Goal: Information Seeking & Learning: Compare options

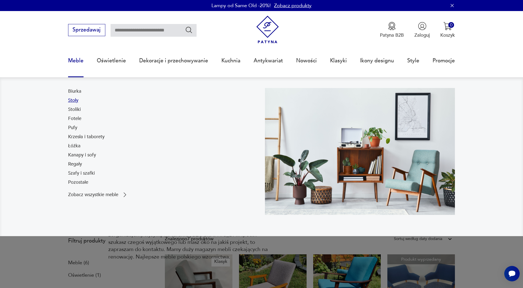
click at [74, 103] on link "Stoły" at bounding box center [73, 100] width 10 height 7
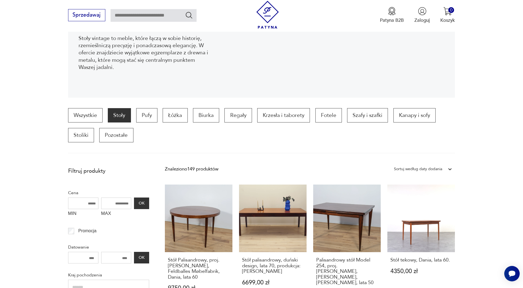
scroll to position [104, 0]
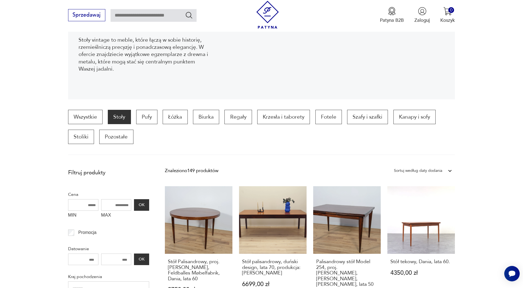
click at [413, 173] on div "Sortuj według daty dodania" at bounding box center [418, 170] width 48 height 7
click at [409, 199] on div "Sortuj według ceny (od najmniejszej)" at bounding box center [423, 198] width 64 height 14
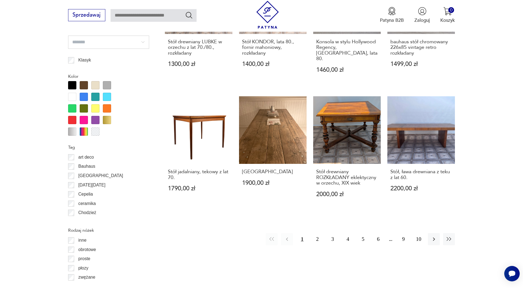
scroll to position [573, 0]
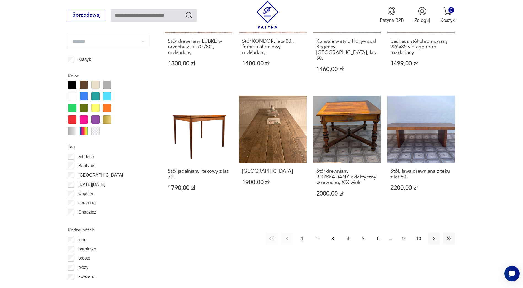
drag, startPoint x: 275, startPoint y: 214, endPoint x: 311, endPoint y: 238, distance: 43.5
drag, startPoint x: 311, startPoint y: 238, endPoint x: 323, endPoint y: 261, distance: 26.3
click at [322, 278] on div "Znaleziono 149 produktów Filtruj Sortuj według ceny (od najmniejszej) Sortuj we…" at bounding box center [310, 147] width 290 height 900
click at [317, 234] on button "2" at bounding box center [318, 239] width 12 height 12
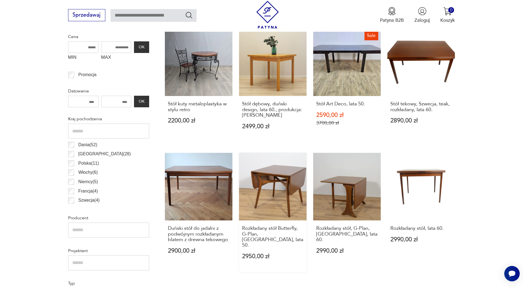
scroll to position [270, 0]
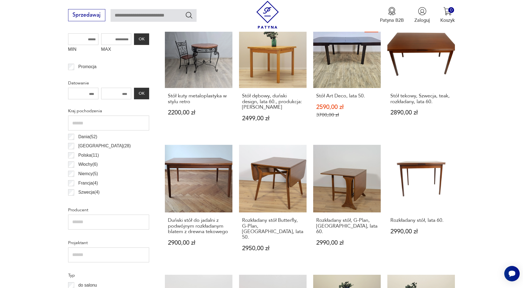
drag, startPoint x: 240, startPoint y: 193, endPoint x: 233, endPoint y: 203, distance: 11.8
drag, startPoint x: 233, startPoint y: 203, endPoint x: 197, endPoint y: 229, distance: 44.6
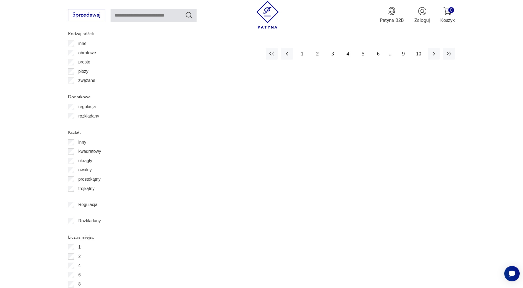
scroll to position [772, 0]
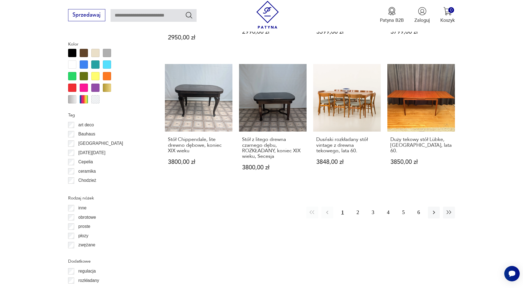
scroll to position [607, 0]
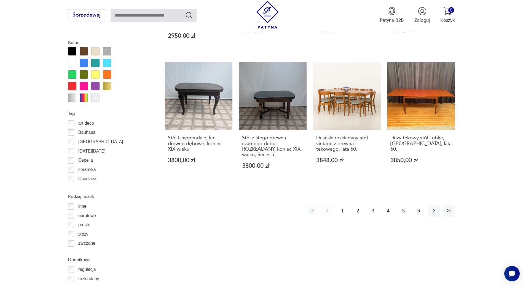
click at [418, 207] on button "6" at bounding box center [419, 211] width 12 height 12
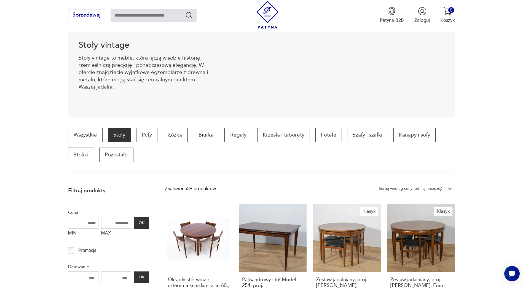
scroll to position [74, 0]
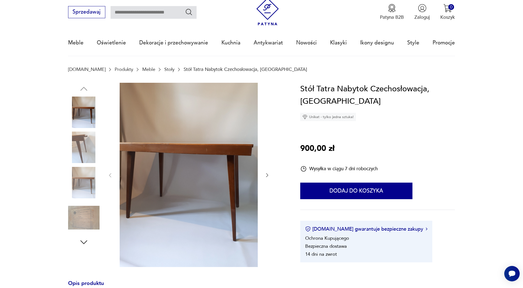
scroll to position [28, 0]
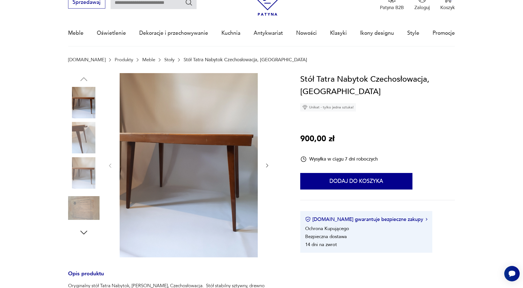
click at [84, 132] on img at bounding box center [83, 137] width 31 height 31
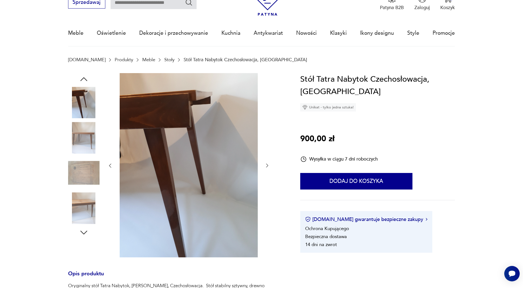
click at [266, 165] on icon "button" at bounding box center [267, 166] width 6 height 6
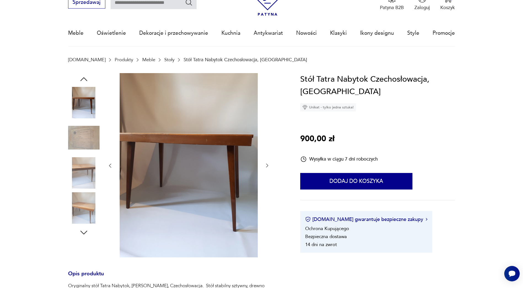
click at [266, 165] on icon "button" at bounding box center [267, 166] width 6 height 6
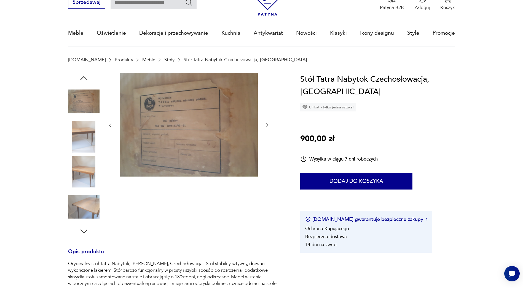
click at [266, 165] on div at bounding box center [188, 125] width 163 height 105
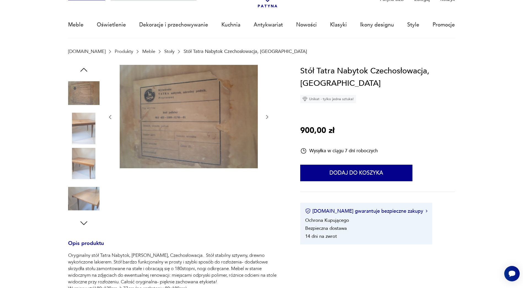
scroll to position [33, 0]
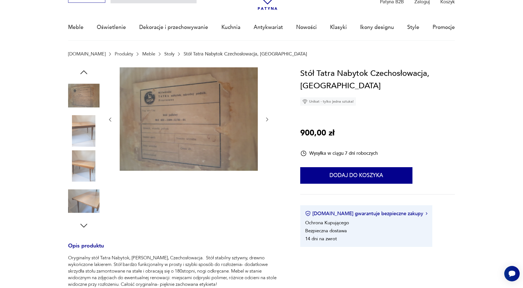
click at [83, 135] on img at bounding box center [83, 130] width 31 height 31
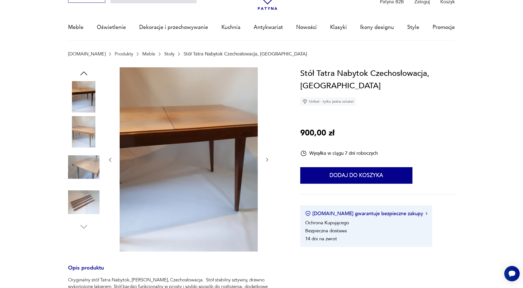
click at [185, 141] on img at bounding box center [189, 159] width 138 height 184
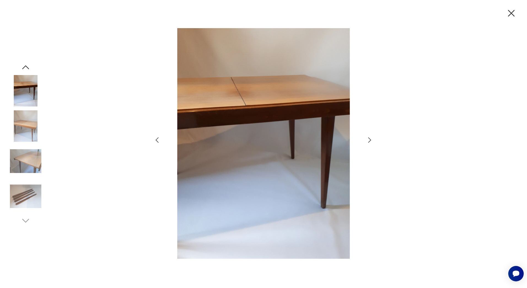
click at [368, 143] on icon "button" at bounding box center [370, 140] width 8 height 8
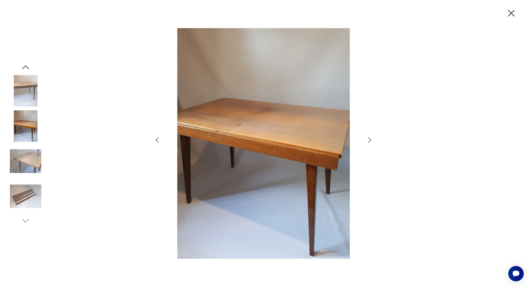
click at [368, 143] on icon "button" at bounding box center [370, 140] width 8 height 8
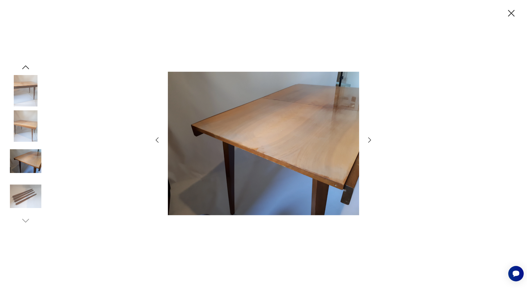
click at [368, 143] on icon "button" at bounding box center [370, 140] width 8 height 8
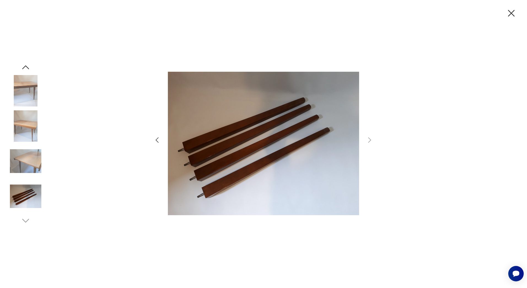
drag, startPoint x: 512, startPoint y: 15, endPoint x: 510, endPoint y: 18, distance: 3.8
click at [512, 15] on icon "button" at bounding box center [512, 13] width 12 height 12
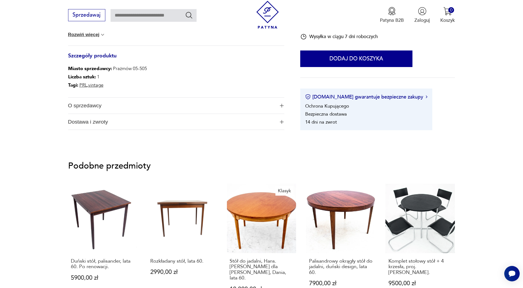
scroll to position [335, 0]
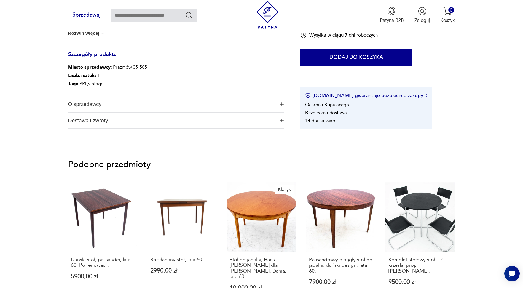
click at [281, 117] on button "Dostawa i zwroty" at bounding box center [176, 121] width 217 height 16
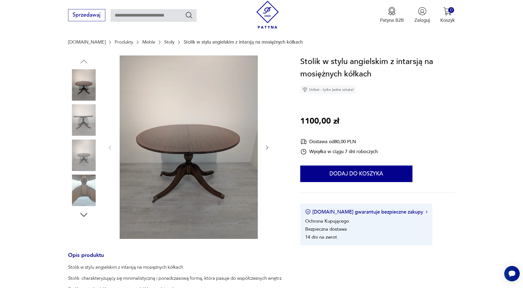
scroll to position [138, 0]
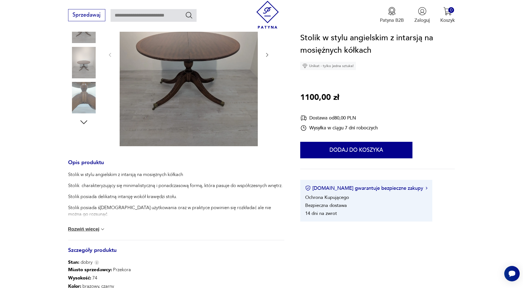
click at [86, 230] on button "Rozwiń więcej" at bounding box center [87, 229] width 38 height 6
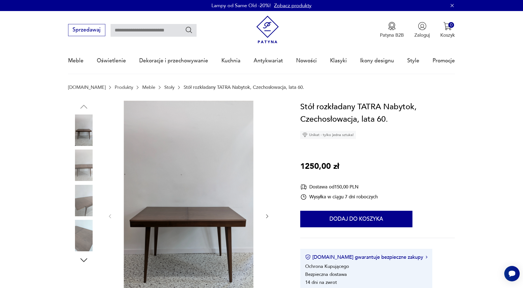
click at [81, 170] on img at bounding box center [83, 164] width 31 height 31
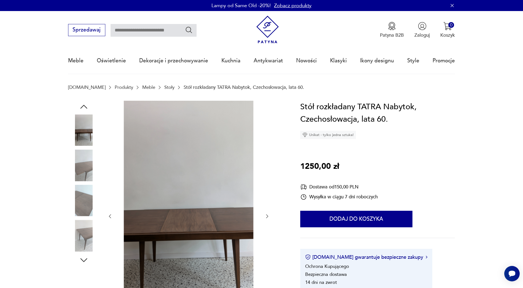
click at [86, 217] on div at bounding box center [83, 201] width 31 height 33
click at [84, 238] on img at bounding box center [83, 235] width 31 height 31
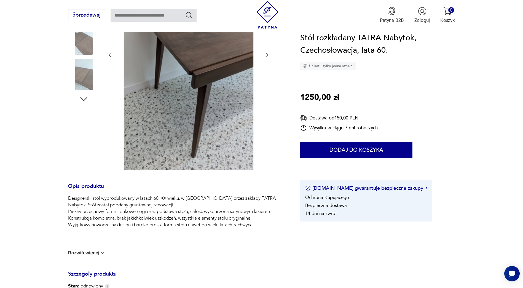
scroll to position [165, 0]
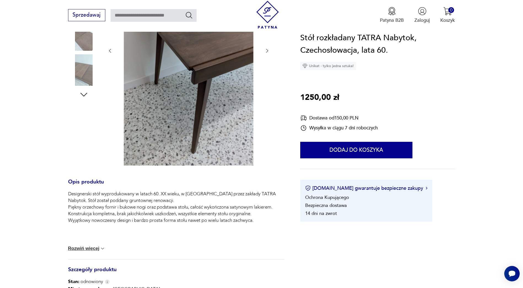
click at [87, 252] on div "Designerski stół wyprodukowany w latach 60. XX wieku, w Czechosłowacji przez za…" at bounding box center [176, 225] width 217 height 69
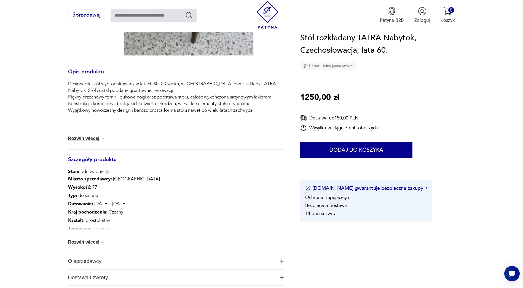
scroll to position [276, 0]
click at [81, 240] on button "Rozwiń więcej" at bounding box center [87, 242] width 38 height 6
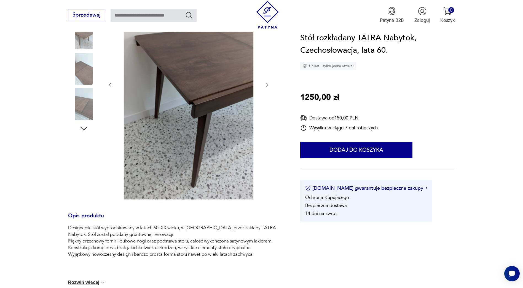
scroll to position [120, 0]
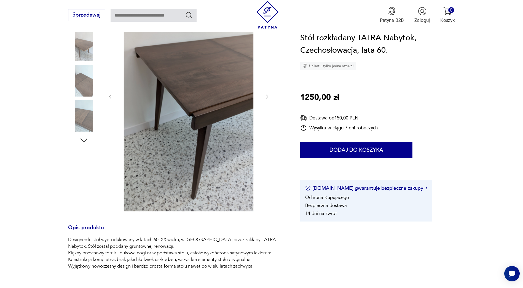
click at [267, 95] on icon "button" at bounding box center [267, 97] width 2 height 4
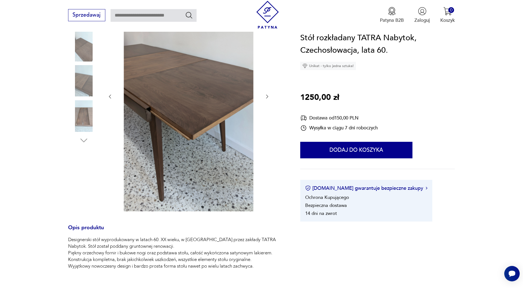
click at [267, 96] on icon "button" at bounding box center [267, 97] width 6 height 6
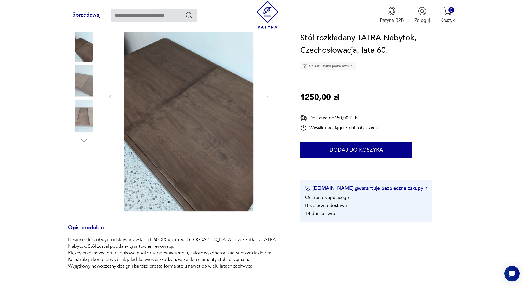
click at [267, 96] on icon "button" at bounding box center [267, 97] width 6 height 6
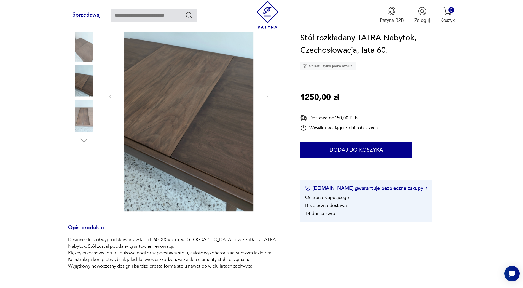
click at [266, 96] on icon "button" at bounding box center [267, 97] width 6 height 6
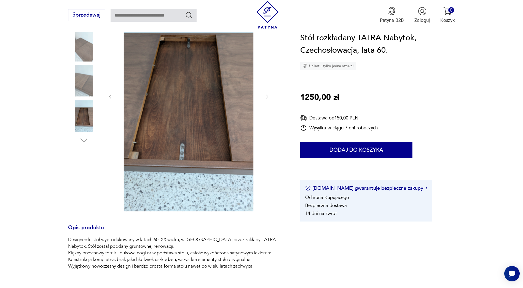
click at [171, 89] on img at bounding box center [189, 96] width 138 height 230
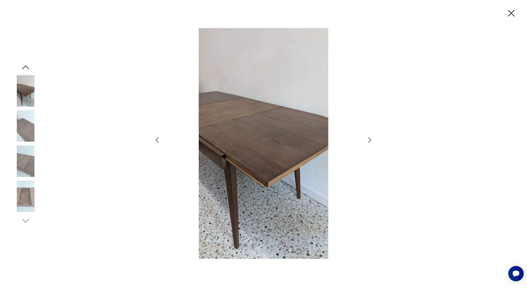
click at [22, 123] on img at bounding box center [25, 125] width 31 height 31
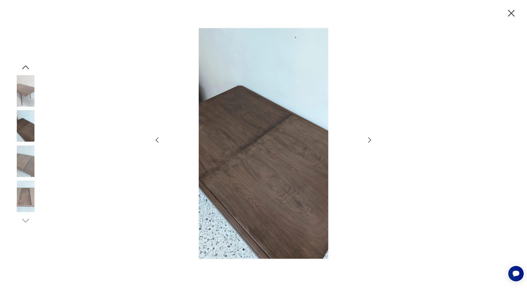
click at [29, 165] on img at bounding box center [25, 160] width 31 height 31
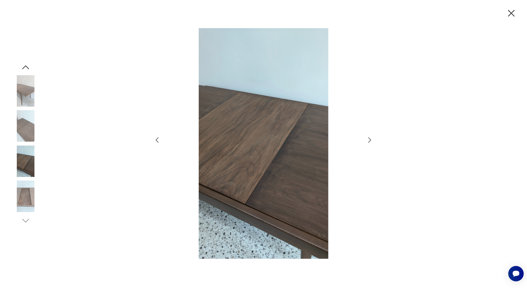
click at [31, 182] on img at bounding box center [25, 196] width 31 height 31
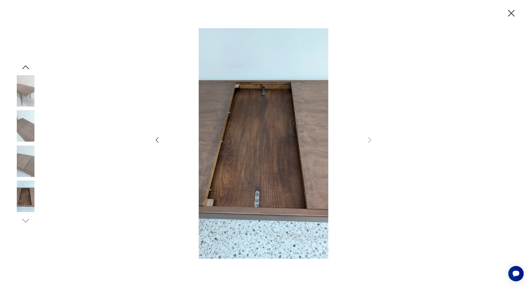
click at [514, 11] on icon "button" at bounding box center [511, 13] width 7 height 7
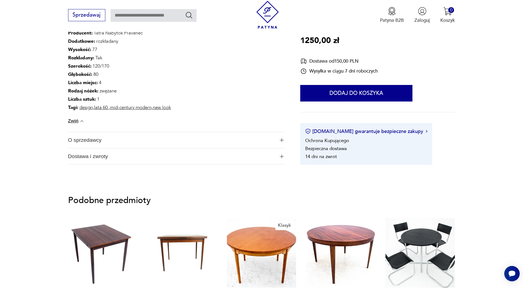
scroll to position [530, 0]
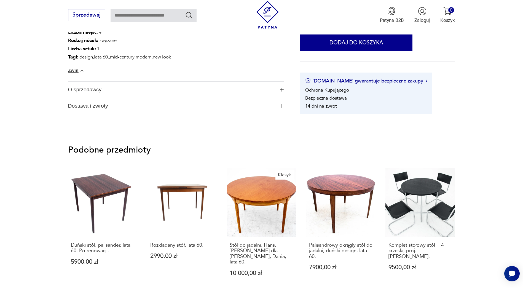
click at [282, 87] on button "O sprzedawcy" at bounding box center [176, 90] width 217 height 16
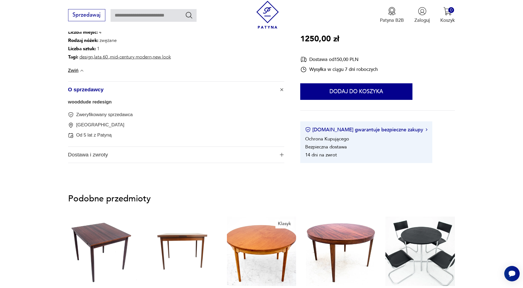
click at [225, 157] on span "Dostawa i zwroty" at bounding box center [171, 155] width 207 height 16
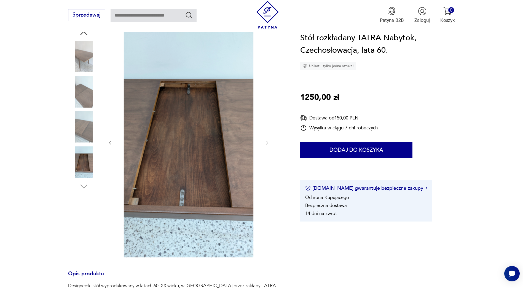
scroll to position [72, 0]
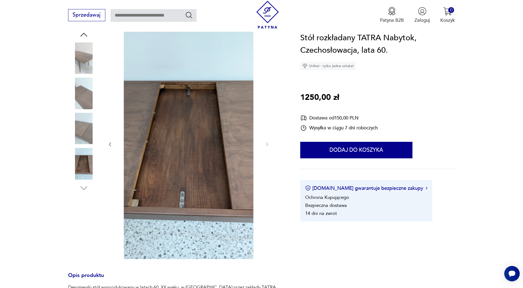
click at [81, 60] on img at bounding box center [83, 57] width 31 height 31
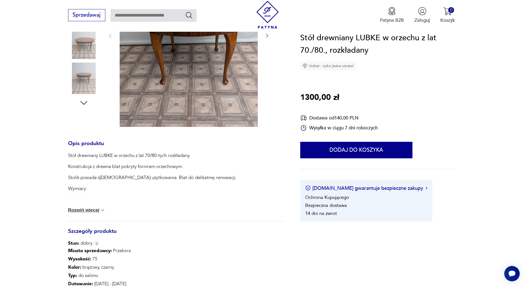
scroll to position [165, 0]
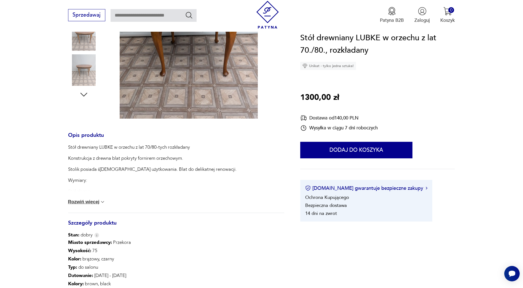
click at [82, 207] on div "Stół drewniany LUBKE w orzechu z lat 70/80-tych rozkładany Konstrukcja z drewna…" at bounding box center [176, 178] width 217 height 69
click at [83, 202] on button "Rozwiń więcej" at bounding box center [87, 202] width 38 height 6
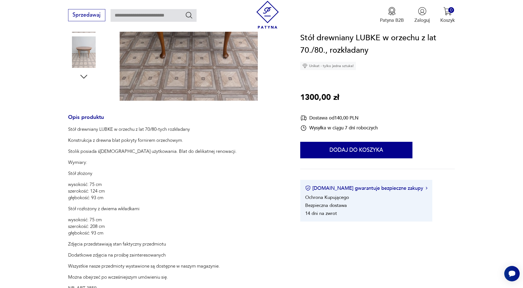
scroll to position [193, 0]
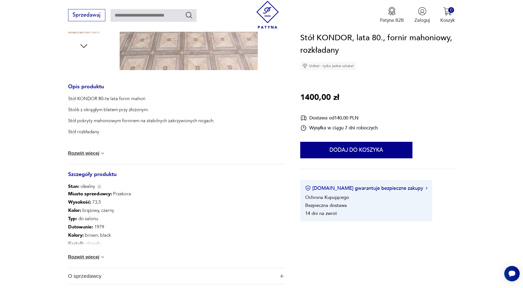
scroll to position [221, 0]
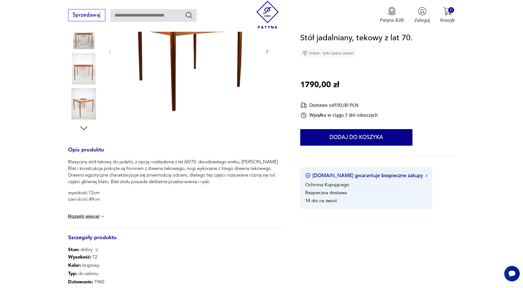
scroll to position [165, 0]
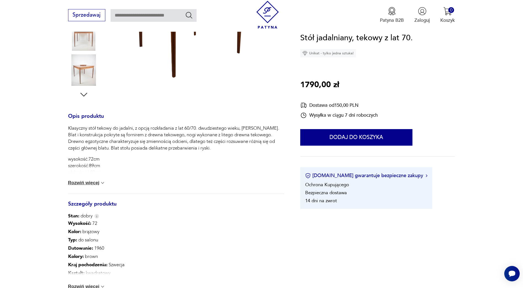
click at [82, 182] on button "Rozwiń więcej" at bounding box center [87, 183] width 38 height 6
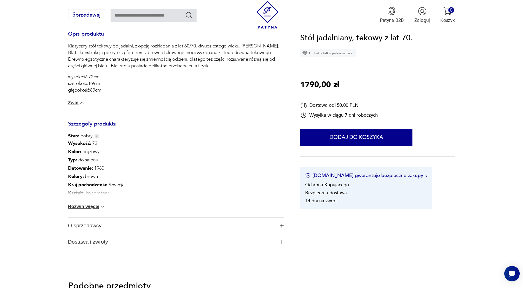
scroll to position [248, 0]
click at [80, 203] on button "Rozwiń więcej" at bounding box center [87, 206] width 38 height 6
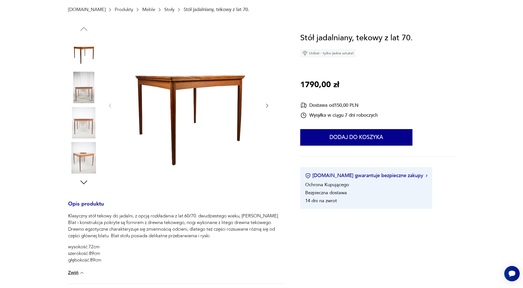
scroll to position [28, 0]
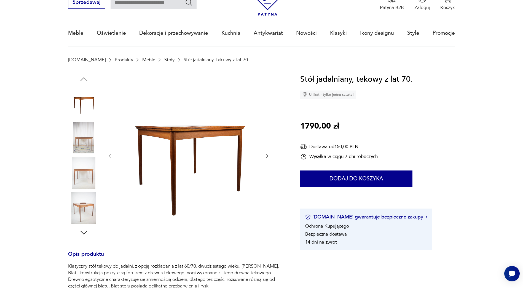
click at [82, 216] on img at bounding box center [83, 207] width 31 height 31
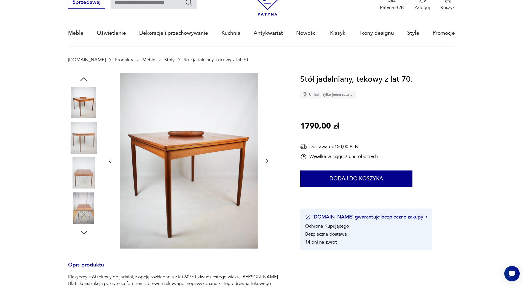
click at [84, 234] on icon "button" at bounding box center [83, 233] width 7 height 4
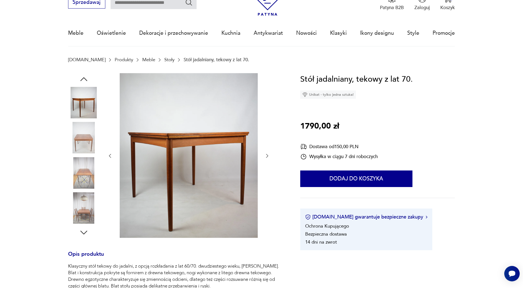
click at [84, 176] on img at bounding box center [83, 172] width 31 height 31
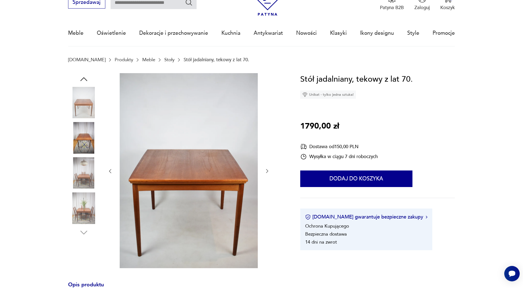
click at [86, 186] on img at bounding box center [83, 172] width 31 height 31
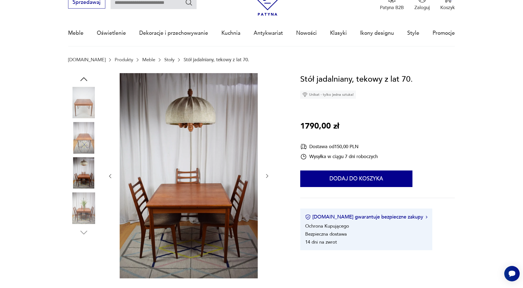
click at [86, 205] on img at bounding box center [83, 207] width 31 height 31
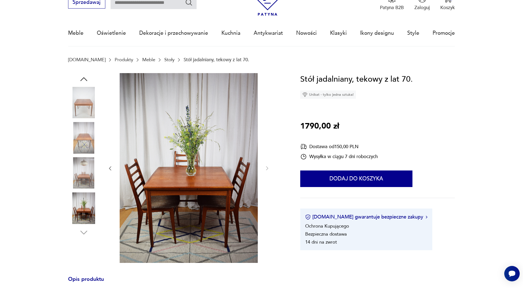
click at [82, 224] on img at bounding box center [83, 207] width 31 height 31
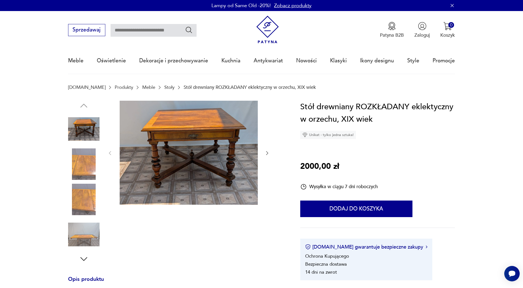
click at [84, 157] on img at bounding box center [83, 163] width 31 height 31
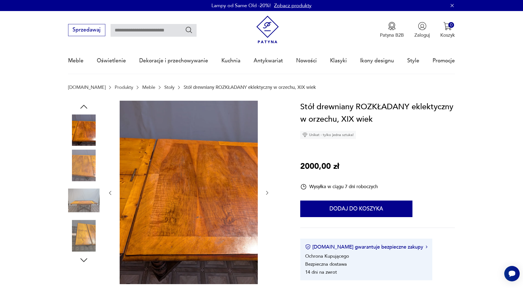
click at [83, 178] on img at bounding box center [83, 164] width 31 height 31
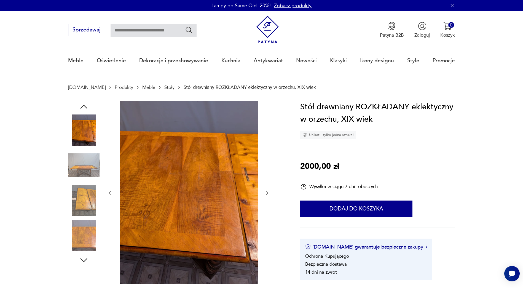
click at [82, 169] on img at bounding box center [83, 164] width 31 height 31
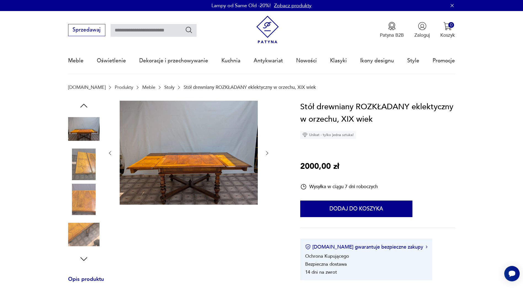
click at [81, 184] on img at bounding box center [83, 199] width 31 height 31
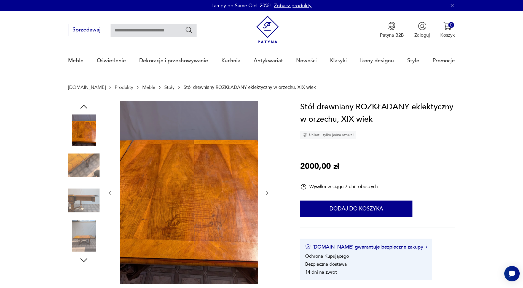
click at [79, 208] on img at bounding box center [83, 200] width 31 height 31
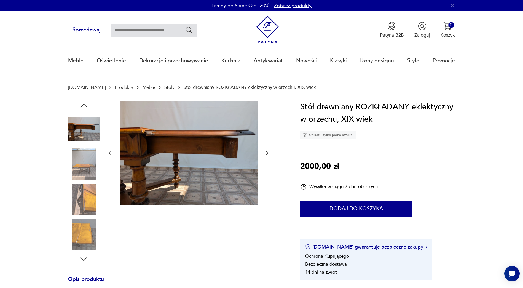
click at [83, 215] on img at bounding box center [83, 199] width 31 height 31
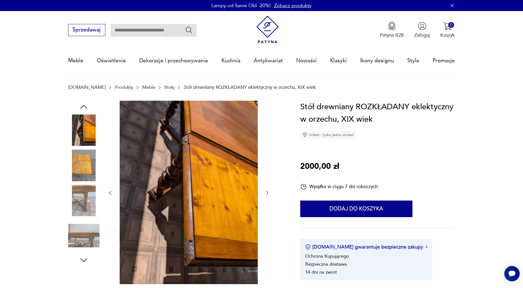
click at [83, 215] on img at bounding box center [83, 200] width 31 height 31
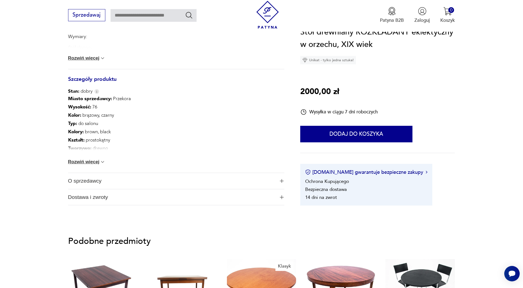
scroll to position [253, 0]
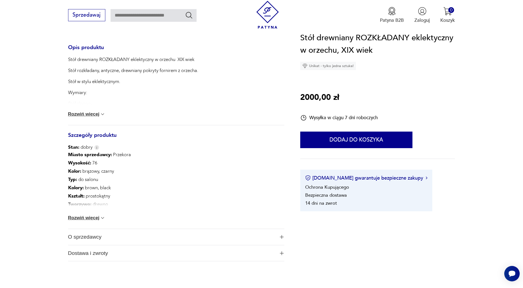
click at [88, 112] on button "Rozwiń więcej" at bounding box center [87, 114] width 38 height 6
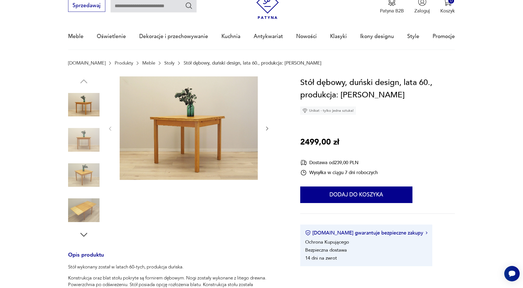
scroll to position [37, 0]
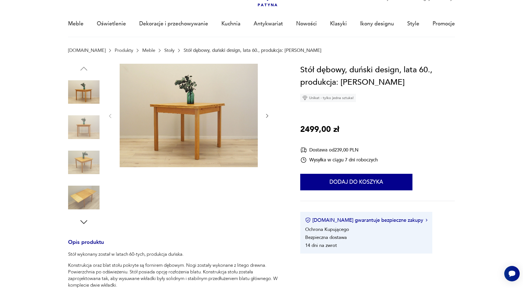
click at [92, 124] on img at bounding box center [83, 126] width 31 height 31
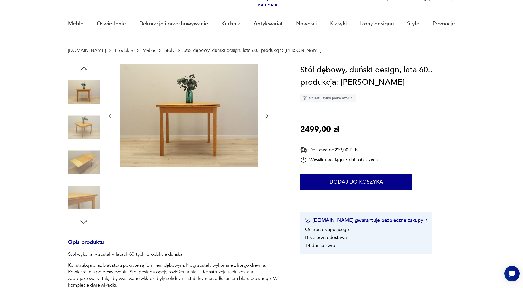
click at [89, 156] on img at bounding box center [83, 162] width 31 height 31
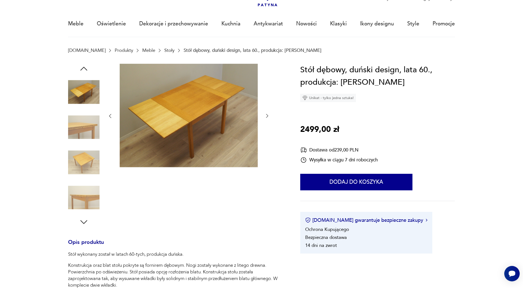
click at [95, 201] on img at bounding box center [83, 197] width 31 height 31
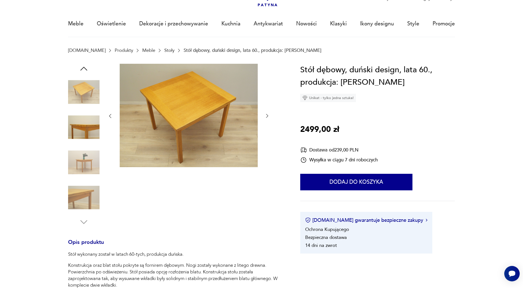
click at [87, 203] on img at bounding box center [83, 197] width 31 height 31
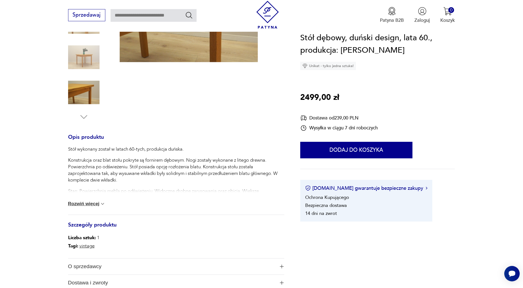
scroll to position [147, 0]
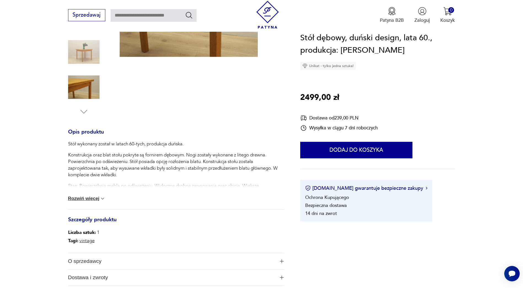
click at [85, 196] on button "Rozwiń więcej" at bounding box center [87, 199] width 38 height 6
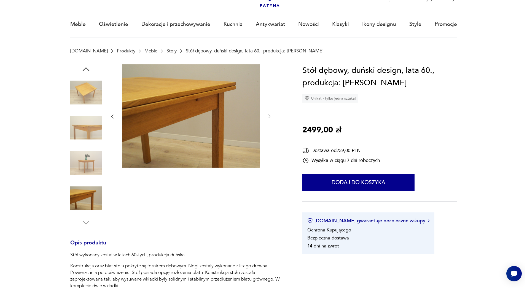
scroll to position [9, 0]
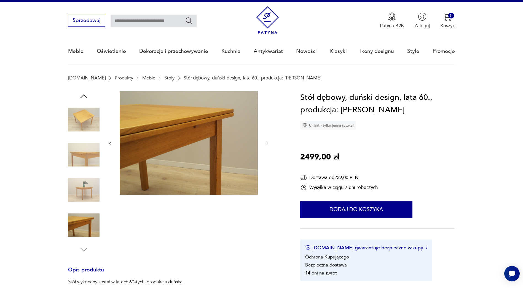
click at [88, 151] on img at bounding box center [83, 154] width 31 height 31
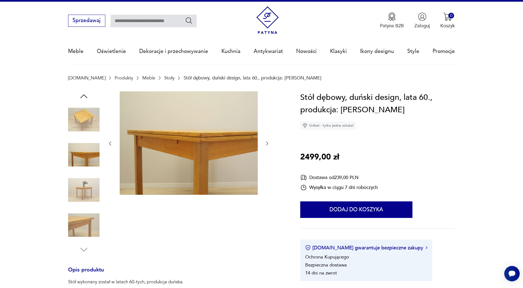
click at [87, 125] on img at bounding box center [83, 119] width 31 height 31
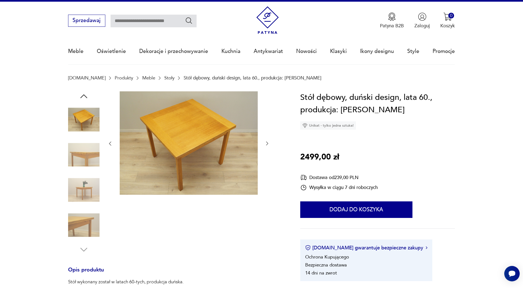
click at [172, 161] on img at bounding box center [189, 143] width 138 height 104
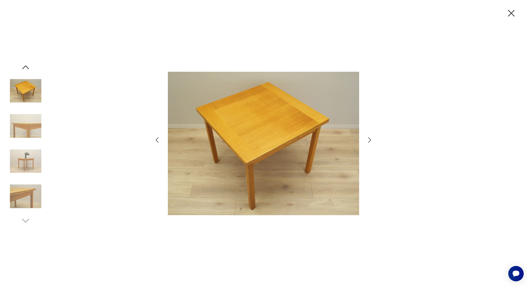
click at [369, 142] on icon "button" at bounding box center [370, 140] width 8 height 8
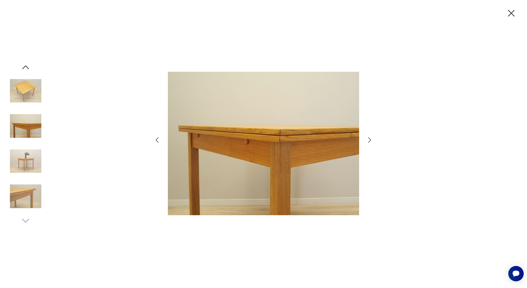
click at [370, 141] on icon "button" at bounding box center [370, 140] width 8 height 8
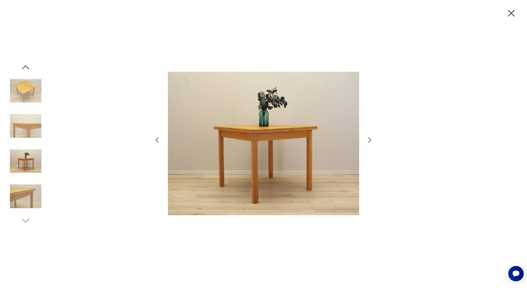
click at [370, 141] on icon "button" at bounding box center [370, 140] width 8 height 8
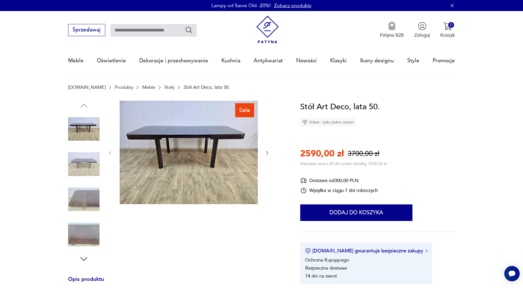
click at [74, 164] on img at bounding box center [83, 163] width 31 height 31
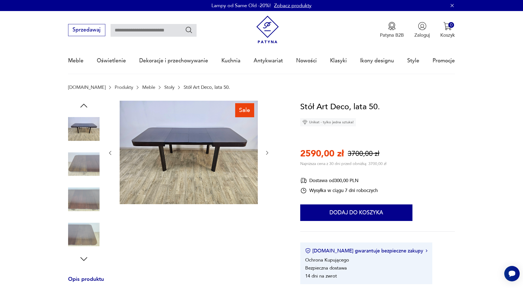
click at [87, 166] on img at bounding box center [83, 163] width 31 height 31
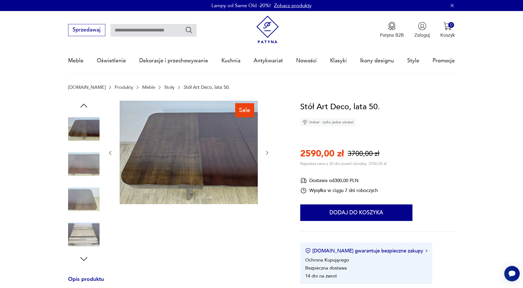
click at [88, 177] on img at bounding box center [83, 163] width 31 height 31
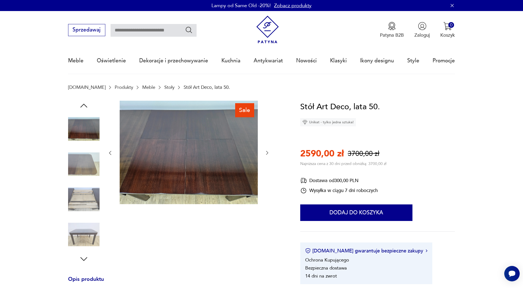
click at [86, 202] on img at bounding box center [83, 199] width 31 height 31
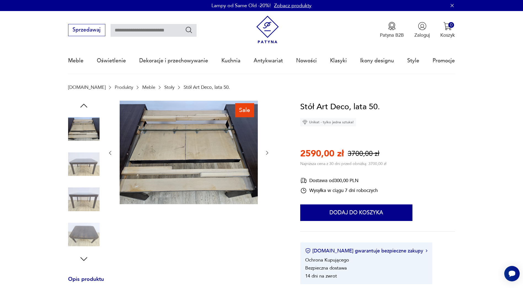
click at [83, 224] on img at bounding box center [83, 234] width 31 height 31
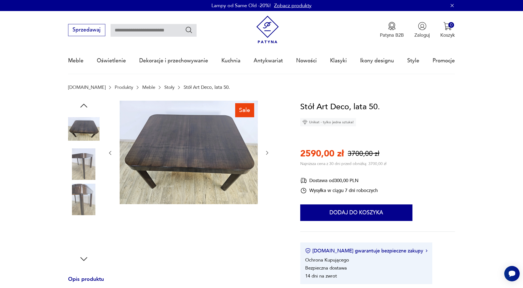
click at [84, 199] on img at bounding box center [83, 199] width 31 height 31
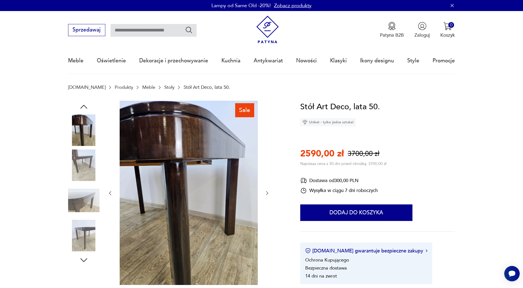
click at [83, 213] on img at bounding box center [83, 200] width 31 height 31
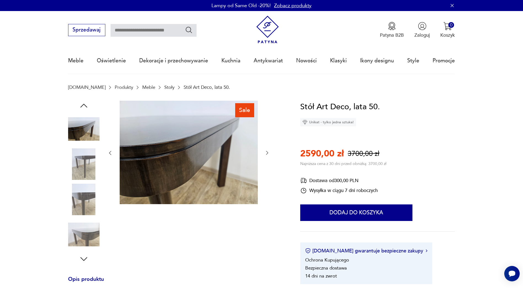
click at [78, 237] on img at bounding box center [83, 234] width 31 height 31
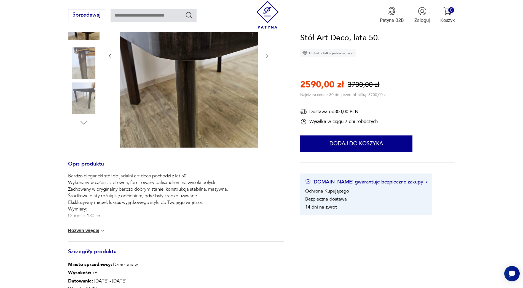
scroll to position [138, 0]
click at [81, 226] on div "Bardzo elegancki stół do jadalni art deco pochodzi z lat 50. Wykonany w całości…" at bounding box center [176, 206] width 217 height 69
click at [83, 230] on button "Rozwiń więcej" at bounding box center [87, 230] width 38 height 6
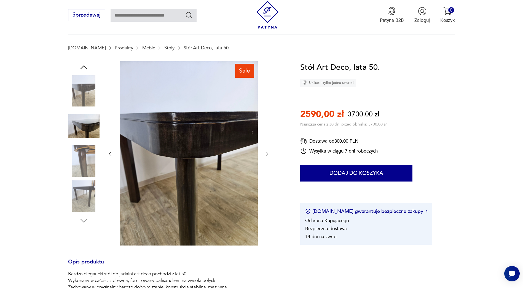
scroll to position [28, 0]
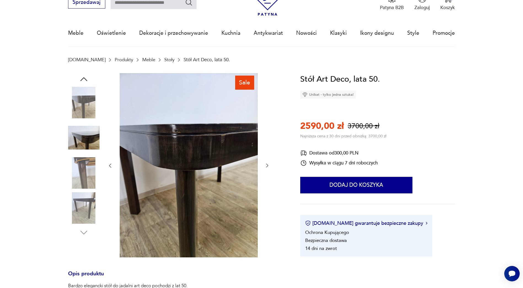
click at [191, 178] on img at bounding box center [189, 165] width 138 height 184
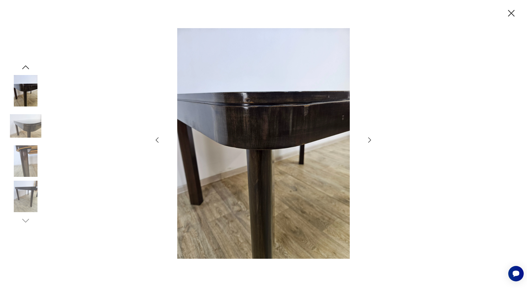
click at [26, 89] on img at bounding box center [25, 90] width 31 height 31
click at [24, 65] on icon "button" at bounding box center [26, 67] width 10 height 10
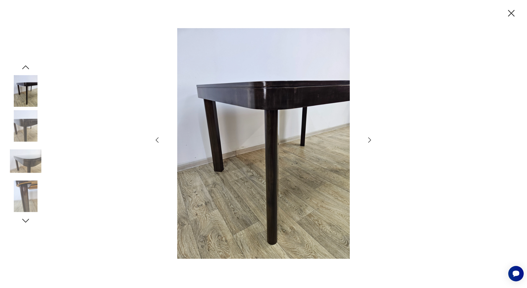
click at [25, 65] on icon "button" at bounding box center [26, 67] width 10 height 10
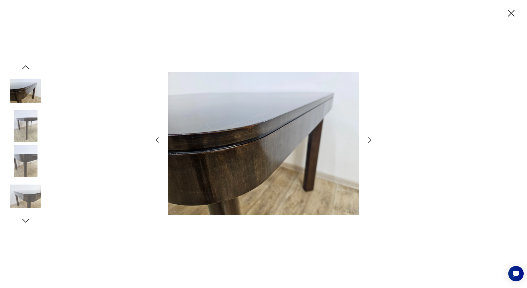
click at [25, 65] on icon "button" at bounding box center [26, 67] width 10 height 10
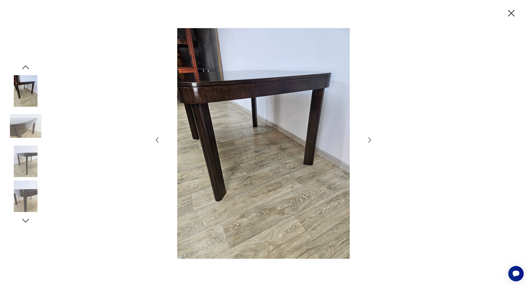
click at [25, 65] on icon "button" at bounding box center [26, 67] width 10 height 10
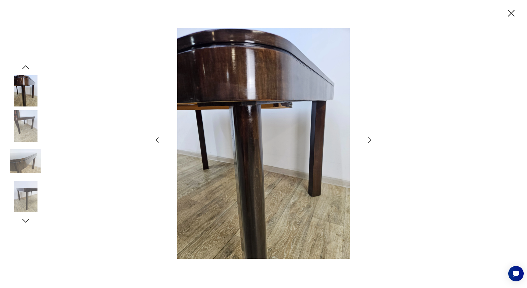
click at [25, 65] on icon "button" at bounding box center [26, 67] width 10 height 10
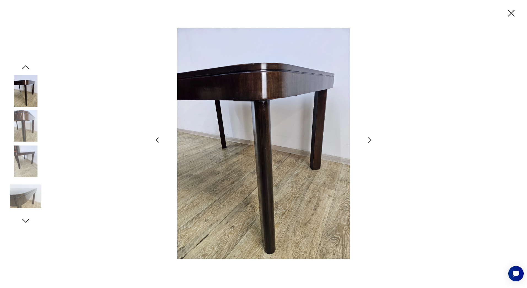
click at [25, 65] on icon "button" at bounding box center [26, 67] width 10 height 10
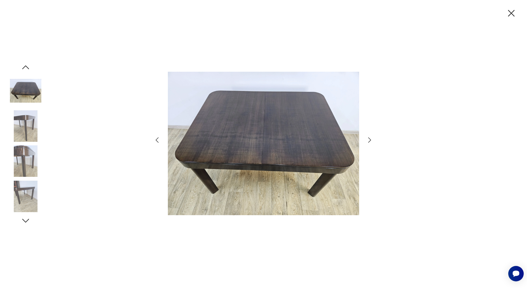
click at [25, 65] on icon "button" at bounding box center [26, 67] width 10 height 10
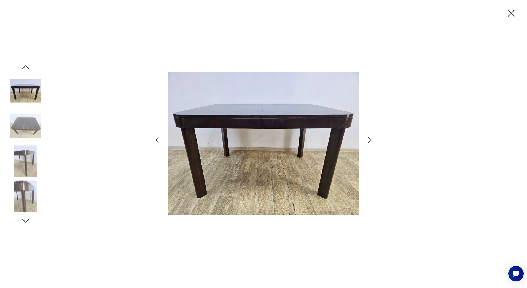
click at [22, 93] on img at bounding box center [25, 90] width 31 height 31
click at [29, 123] on img at bounding box center [25, 125] width 31 height 31
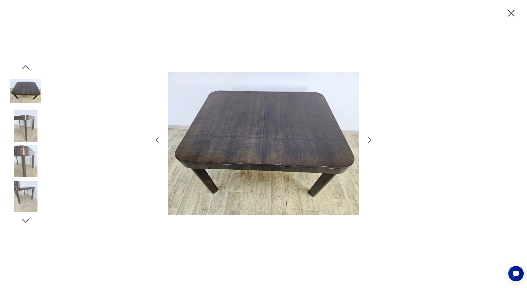
click at [368, 141] on icon "button" at bounding box center [370, 140] width 8 height 8
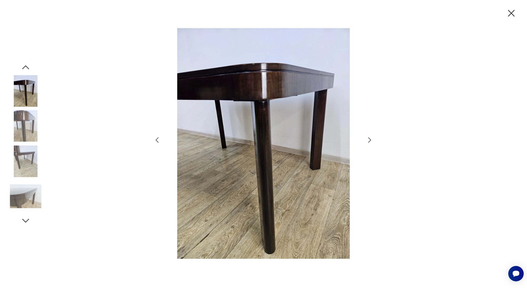
click at [368, 141] on icon "button" at bounding box center [370, 140] width 8 height 8
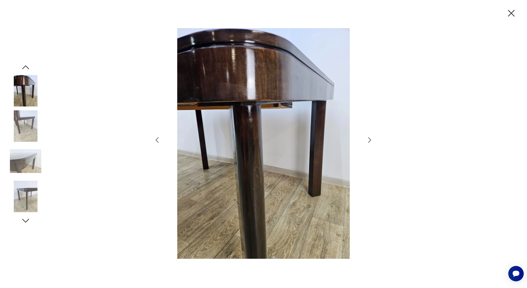
click at [368, 141] on icon "button" at bounding box center [370, 140] width 8 height 8
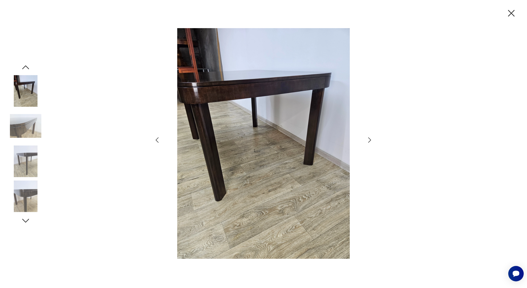
click at [367, 143] on icon "button" at bounding box center [370, 140] width 8 height 8
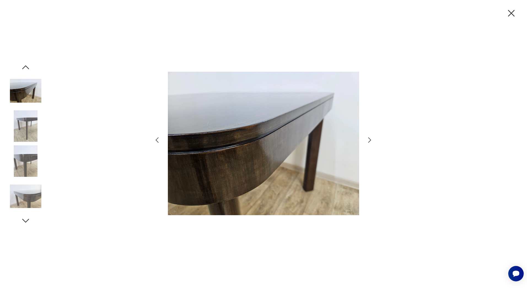
click at [367, 144] on icon "button" at bounding box center [370, 140] width 8 height 8
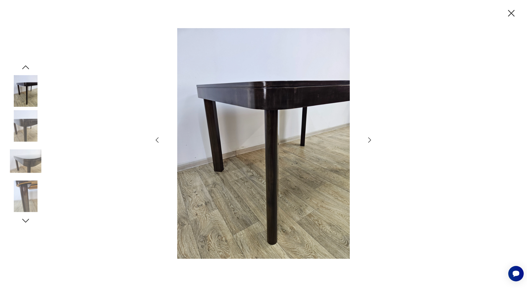
click at [367, 144] on icon "button" at bounding box center [370, 140] width 8 height 8
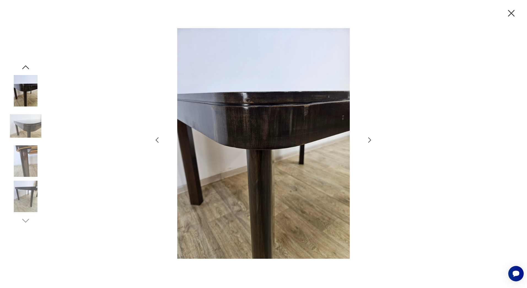
click at [367, 144] on div at bounding box center [263, 143] width 221 height 231
click at [370, 140] on icon "button" at bounding box center [370, 140] width 8 height 8
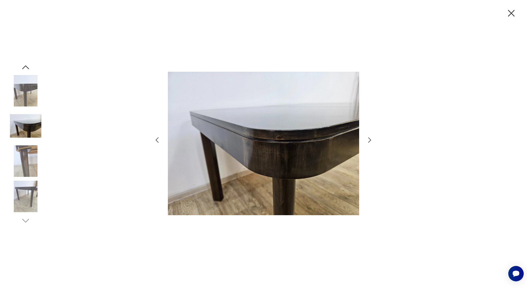
click at [370, 140] on icon "button" at bounding box center [370, 140] width 8 height 8
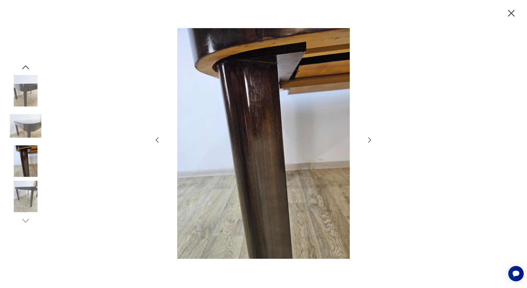
click at [370, 140] on icon "button" at bounding box center [370, 140] width 8 height 8
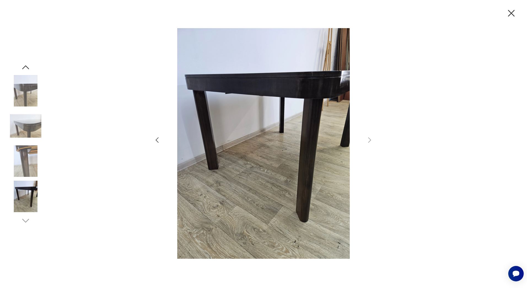
click at [28, 73] on div at bounding box center [25, 143] width 31 height 163
drag, startPoint x: 28, startPoint y: 73, endPoint x: 27, endPoint y: 66, distance: 7.3
click at [27, 66] on icon "button" at bounding box center [26, 67] width 10 height 10
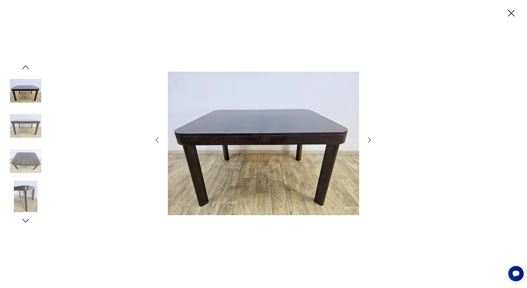
click at [27, 66] on icon "button" at bounding box center [26, 67] width 10 height 10
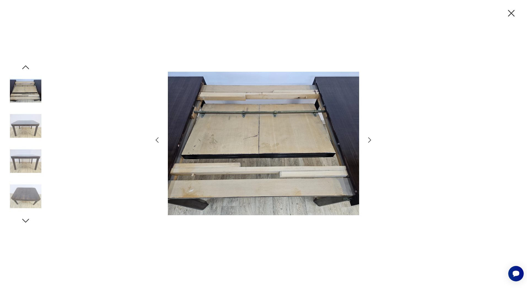
click at [27, 66] on icon "button" at bounding box center [26, 67] width 10 height 10
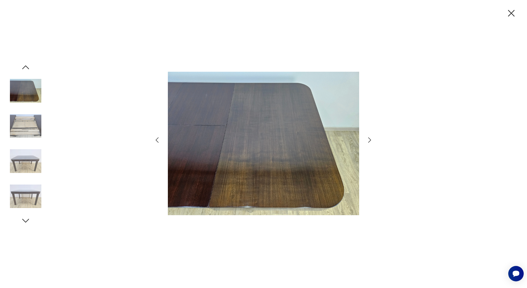
click at [27, 66] on icon "button" at bounding box center [26, 67] width 10 height 10
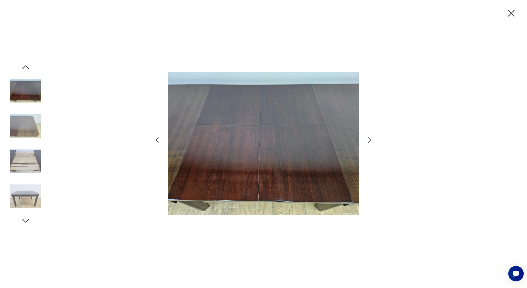
click at [27, 66] on icon "button" at bounding box center [26, 67] width 10 height 10
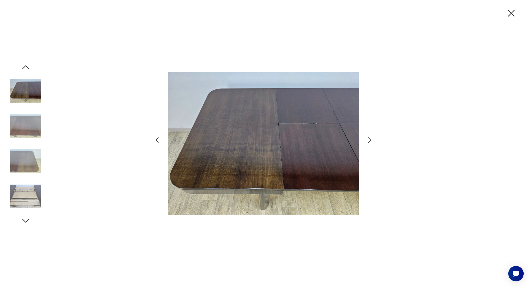
click at [27, 66] on icon "button" at bounding box center [26, 67] width 10 height 10
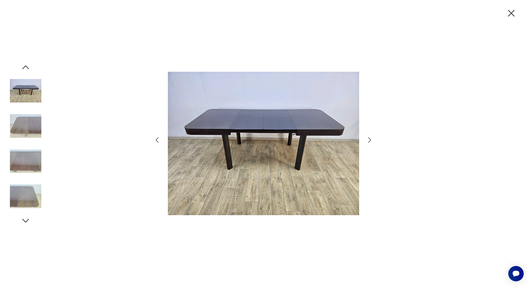
click at [27, 66] on icon "button" at bounding box center [26, 67] width 10 height 10
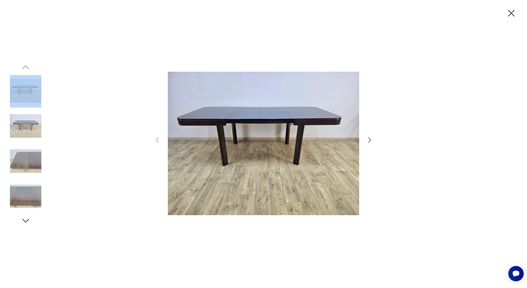
click at [211, 119] on img at bounding box center [263, 143] width 191 height 230
click at [517, 15] on icon "button" at bounding box center [512, 13] width 12 height 12
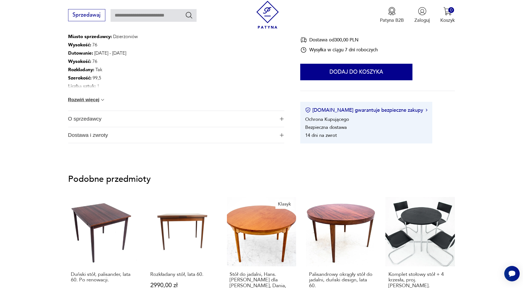
scroll to position [372, 0]
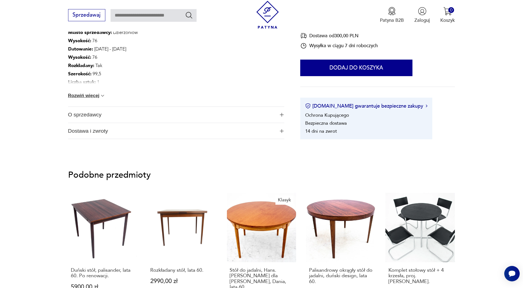
click at [184, 115] on span "O sprzedawcy" at bounding box center [171, 115] width 207 height 16
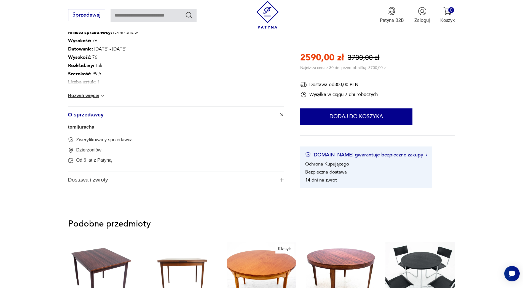
click at [173, 185] on span "Dostawa i zwroty" at bounding box center [171, 180] width 207 height 16
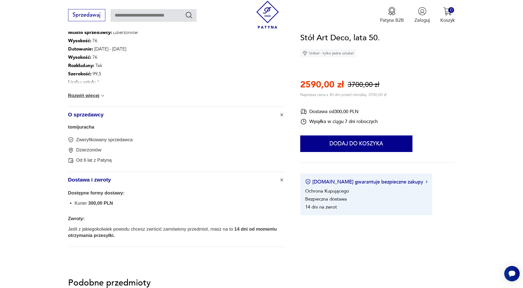
click at [91, 94] on button "Rozwiń więcej" at bounding box center [87, 96] width 38 height 6
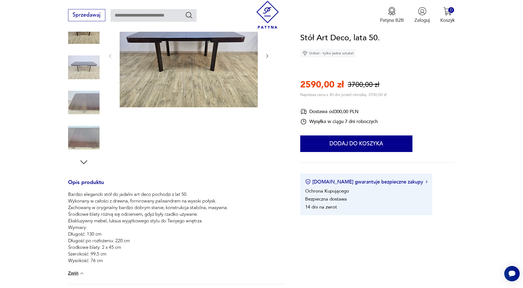
scroll to position [68, 0]
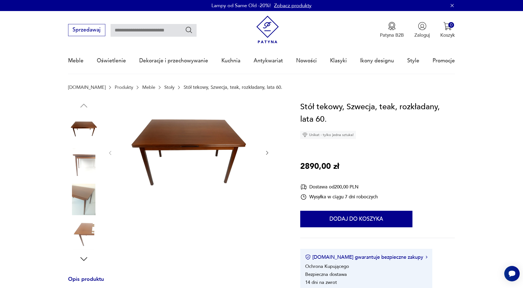
click at [85, 162] on img at bounding box center [83, 163] width 31 height 31
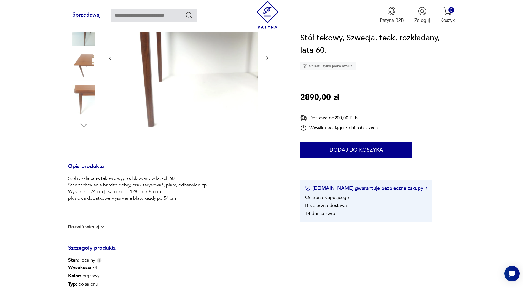
scroll to position [138, 0]
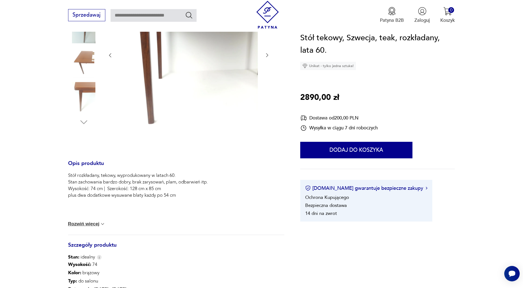
click at [96, 225] on button "Rozwiń więcej" at bounding box center [87, 224] width 38 height 6
click at [82, 209] on img at bounding box center [82, 208] width 6 height 6
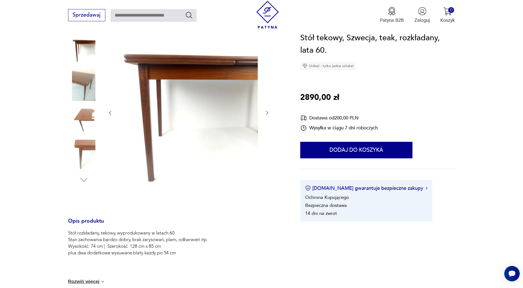
scroll to position [28, 0]
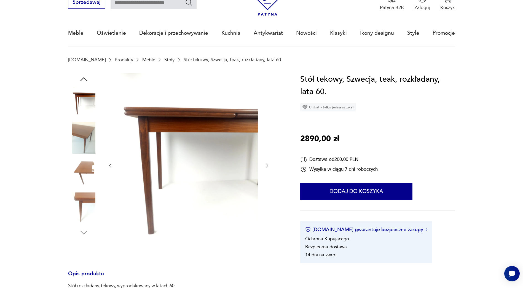
click at [188, 175] on img at bounding box center [189, 165] width 138 height 184
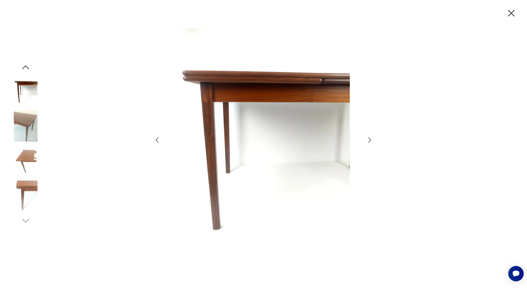
click at [30, 149] on img at bounding box center [25, 160] width 31 height 31
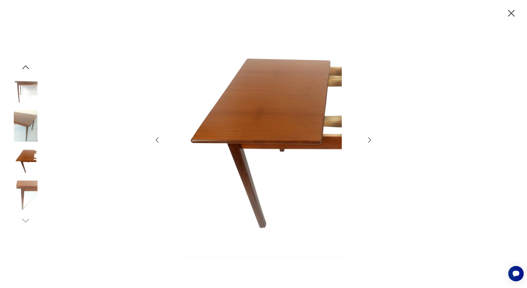
click at [24, 126] on img at bounding box center [25, 125] width 31 height 31
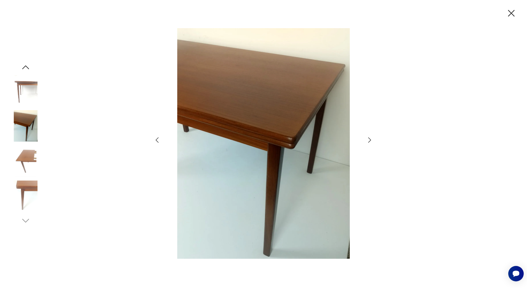
click at [24, 192] on img at bounding box center [25, 196] width 31 height 31
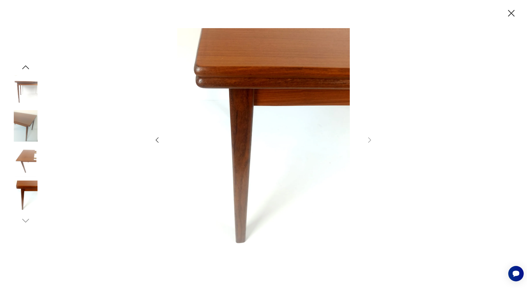
click at [25, 64] on icon "button" at bounding box center [26, 67] width 10 height 10
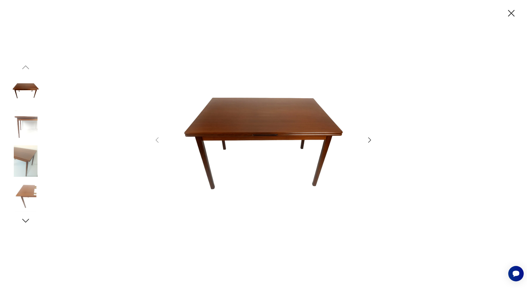
click at [25, 92] on img at bounding box center [25, 90] width 31 height 31
click at [513, 12] on icon "button" at bounding box center [512, 13] width 12 height 12
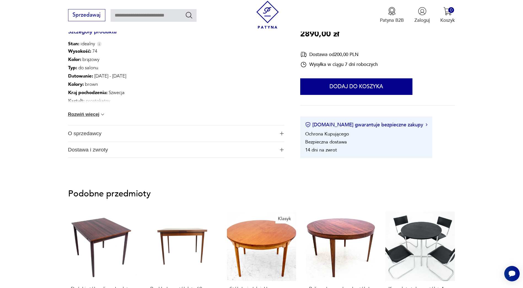
scroll to position [327, 0]
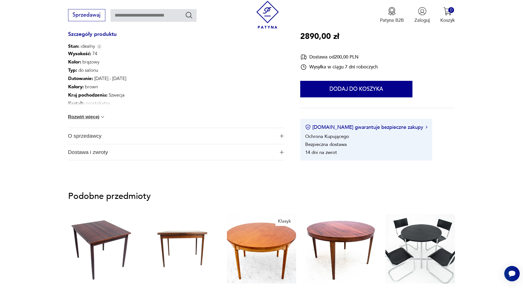
click at [78, 150] on span "Dostawa i zwroty" at bounding box center [171, 152] width 207 height 16
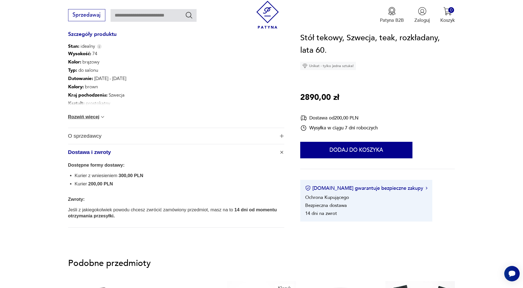
click at [86, 132] on span "O sprzedawcy" at bounding box center [171, 136] width 207 height 16
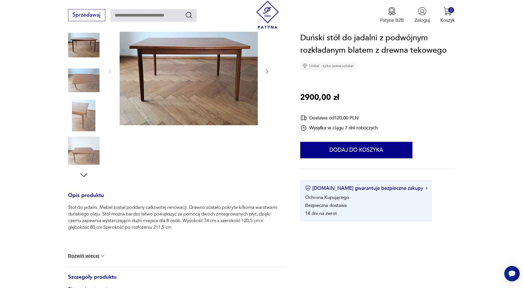
scroll to position [110, 0]
